Goal: Task Accomplishment & Management: Complete application form

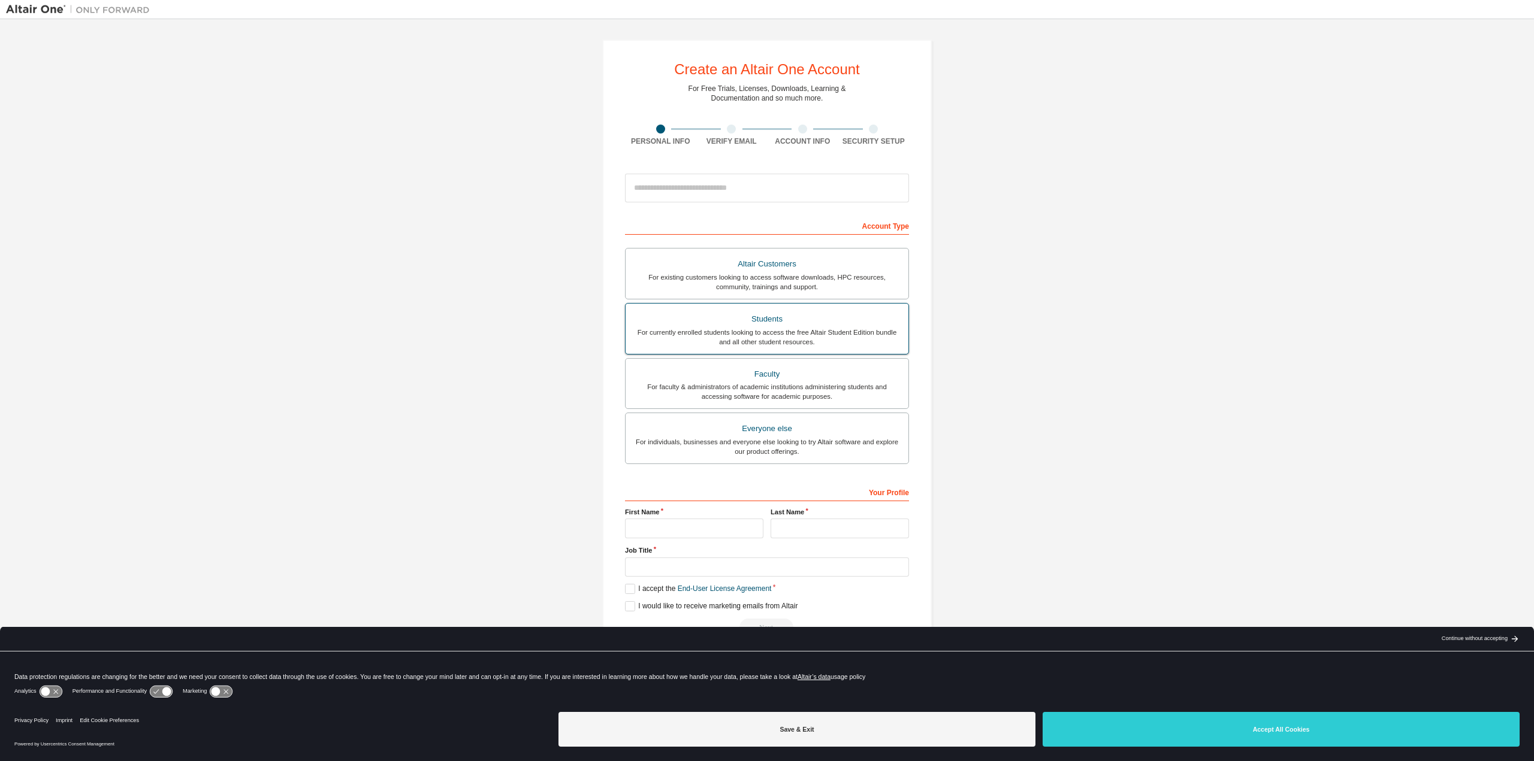
click at [782, 332] on div "For currently enrolled students looking to access the free Altair Student Editi…" at bounding box center [767, 337] width 268 height 19
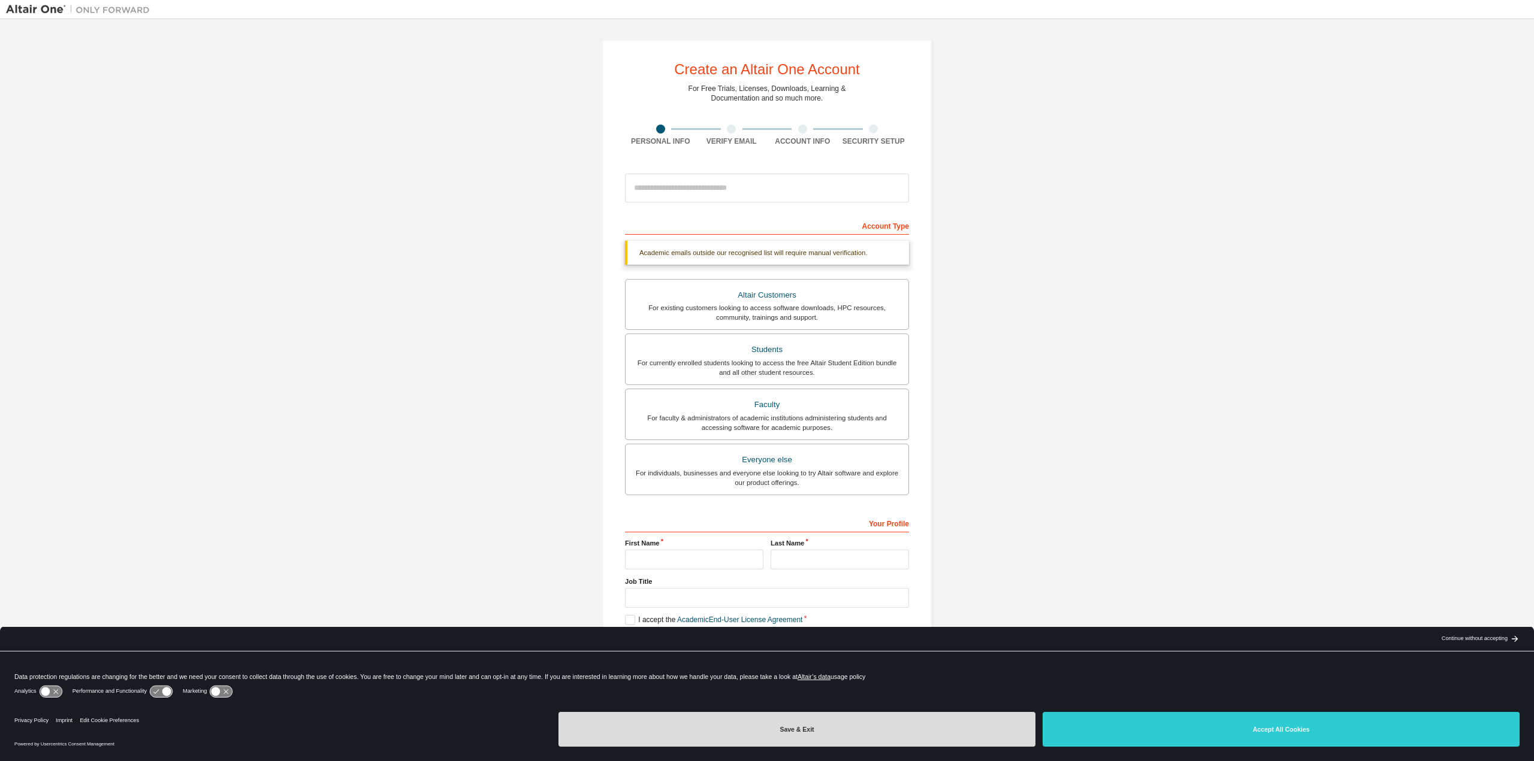
click at [886, 724] on button "Save & Exit" at bounding box center [796, 729] width 477 height 35
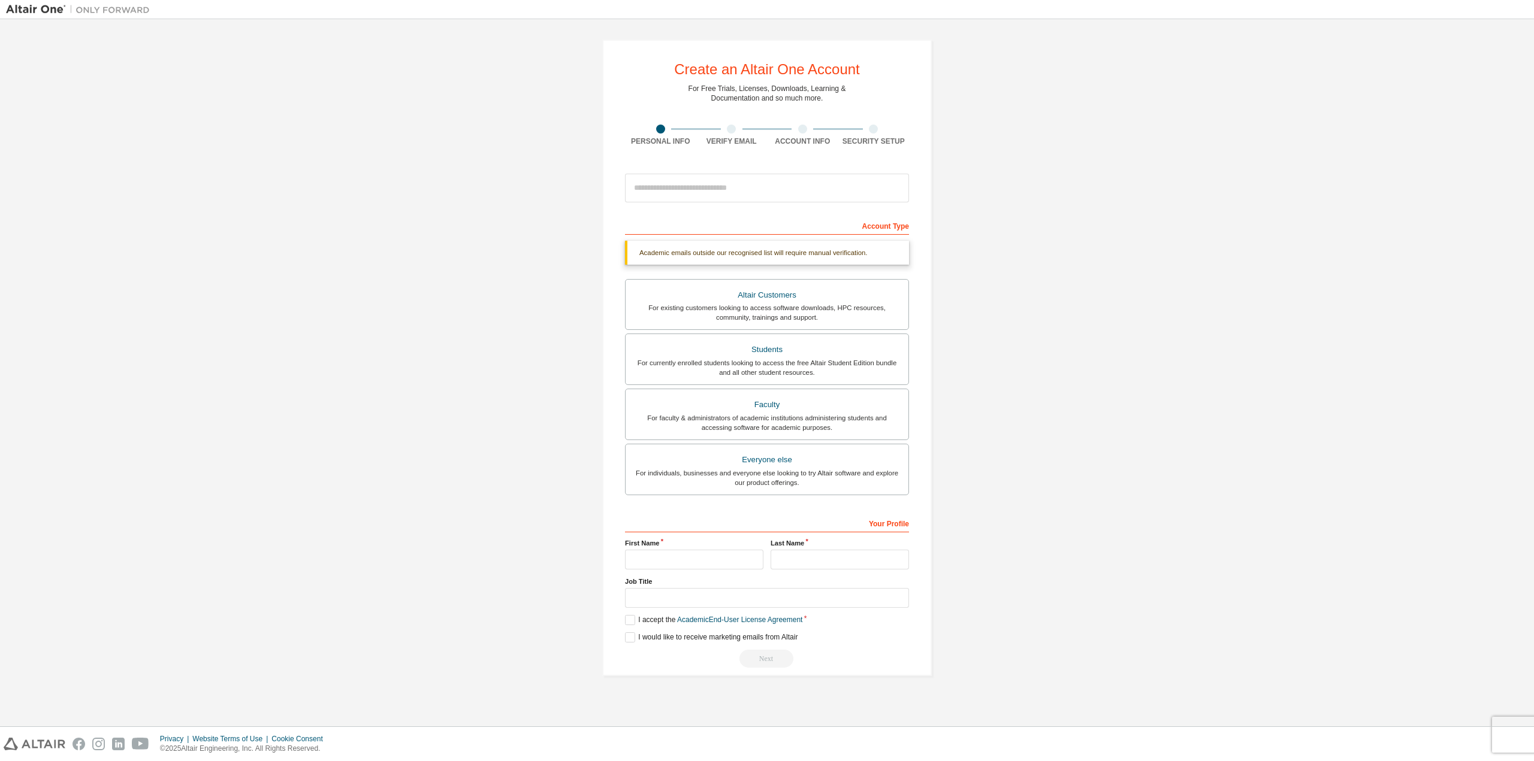
click at [1010, 567] on div "Create an Altair One Account For Free Trials, Licenses, Downloads, Learning & D…" at bounding box center [767, 358] width 1522 height 666
click at [687, 573] on div "**********" at bounding box center [767, 590] width 284 height 155
click at [681, 566] on input "text" at bounding box center [694, 560] width 138 height 20
click at [1150, 431] on div "Create an Altair One Account For Free Trials, Licenses, Downloads, Learning & D…" at bounding box center [767, 358] width 1522 height 666
click at [681, 567] on input "text" at bounding box center [694, 560] width 138 height 20
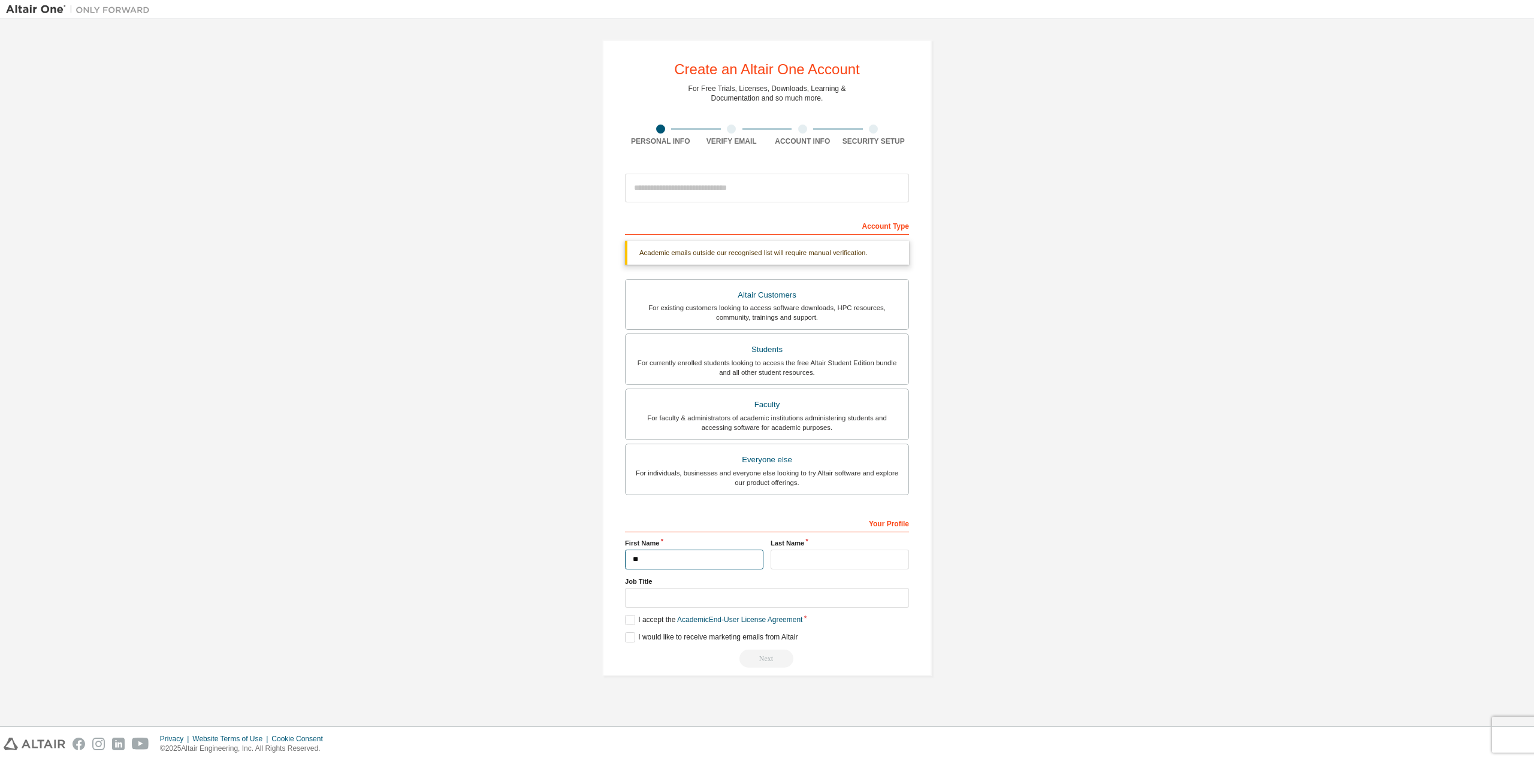
type input "*"
type input "*********"
click at [833, 561] on input "text" at bounding box center [839, 560] width 138 height 20
type input "*"
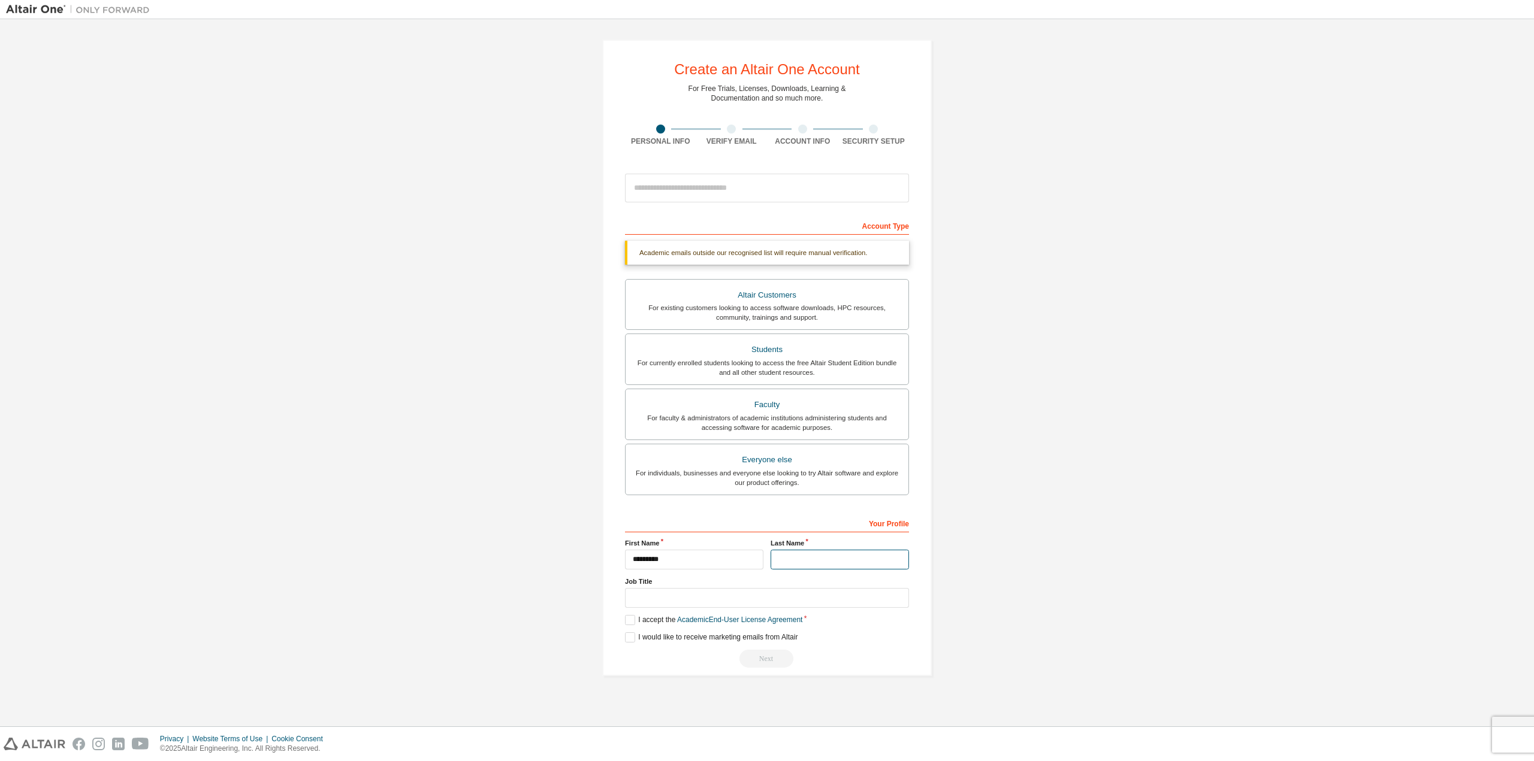
type input "*"
type input "*******"
click at [721, 596] on input "text" at bounding box center [767, 598] width 284 height 20
click at [684, 186] on input "email" at bounding box center [767, 188] width 284 height 29
click at [1103, 207] on div "Create an Altair One Account For Free Trials, Licenses, Downloads, Learning & D…" at bounding box center [767, 358] width 1522 height 666
